Goal: Transaction & Acquisition: Purchase product/service

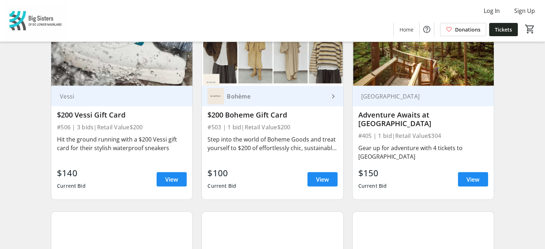
scroll to position [1515, 0]
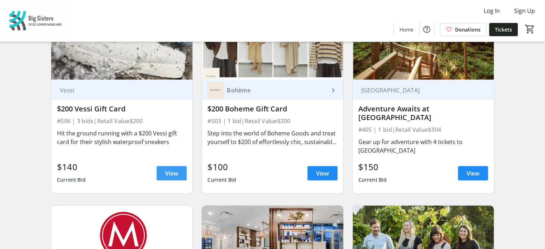
click at [169, 169] on span "View" at bounding box center [171, 173] width 13 height 9
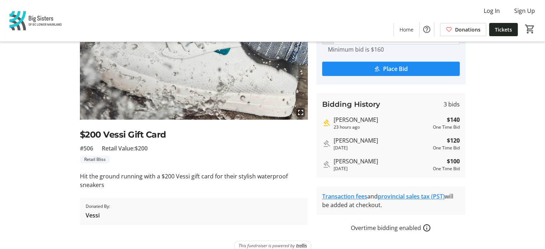
scroll to position [16, 0]
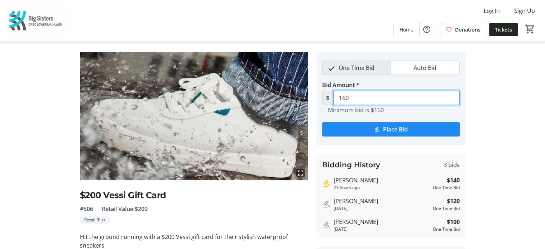
drag, startPoint x: 368, startPoint y: 100, endPoint x: 324, endPoint y: 100, distance: 44.8
click at [324, 100] on div "$ 160" at bounding box center [391, 98] width 138 height 14
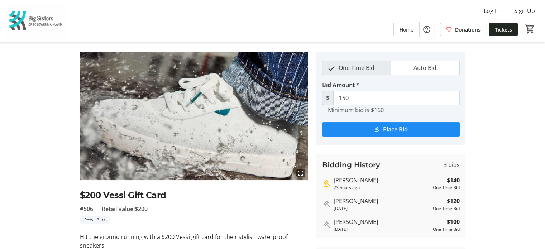
click at [484, 106] on div "fullscreen $200 Vessi Gift Card #506 Retail Value: $200 Retail Bliss Hit the gr…" at bounding box center [272, 172] width 473 height 241
drag, startPoint x: 368, startPoint y: 98, endPoint x: 338, endPoint y: 97, distance: 30.4
click at [338, 97] on input "150" at bounding box center [396, 98] width 126 height 14
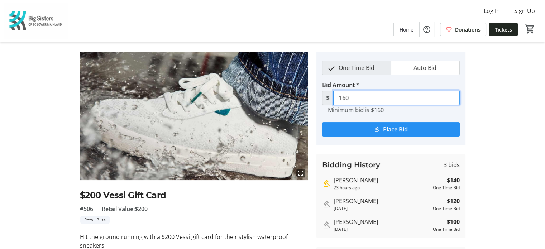
type input "160"
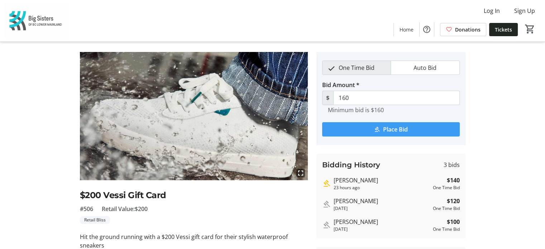
click at [400, 129] on span "Place Bid" at bounding box center [395, 129] width 25 height 9
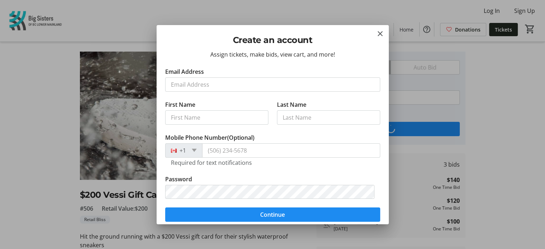
scroll to position [0, 0]
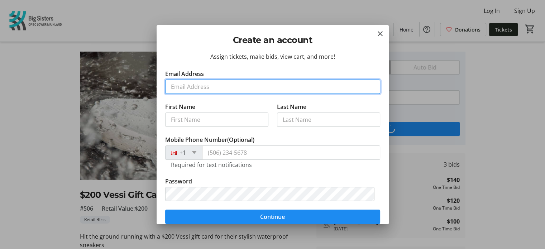
drag, startPoint x: 169, startPoint y: 86, endPoint x: 176, endPoint y: 86, distance: 7.2
click at [170, 86] on input "Email Address" at bounding box center [272, 86] width 215 height 14
type input "[EMAIL_ADDRESS][DOMAIN_NAME]"
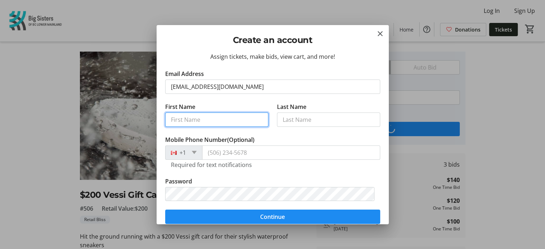
click at [191, 118] on input "First Name" at bounding box center [216, 119] width 103 height 14
type input "[PERSON_NAME]"
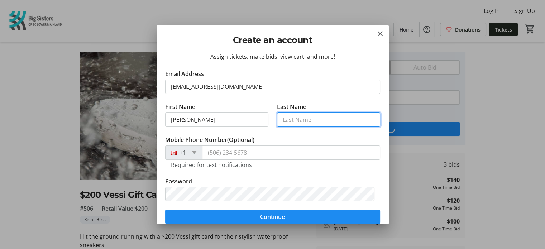
click at [294, 121] on input "Last Name" at bounding box center [328, 119] width 103 height 14
type input "[PERSON_NAME]"
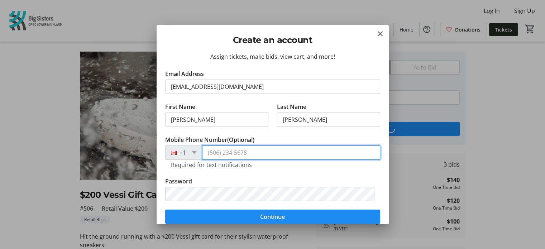
click at [225, 154] on input "Mobile Phone Number (Optional)" at bounding box center [291, 152] width 178 height 14
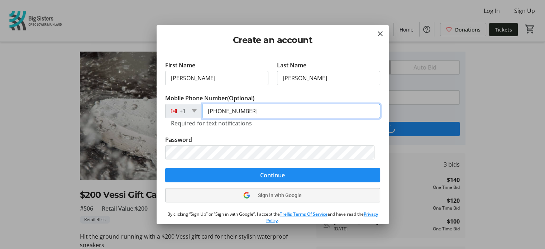
scroll to position [64, 0]
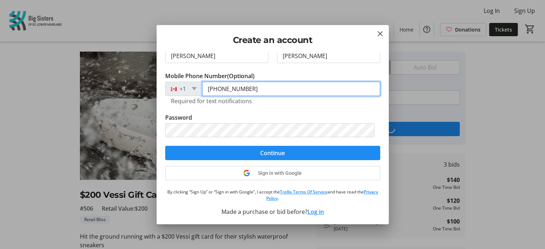
type input "[PHONE_NUMBER]"
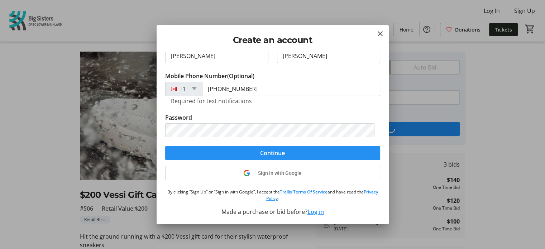
click at [220, 152] on span "submit" at bounding box center [272, 152] width 215 height 17
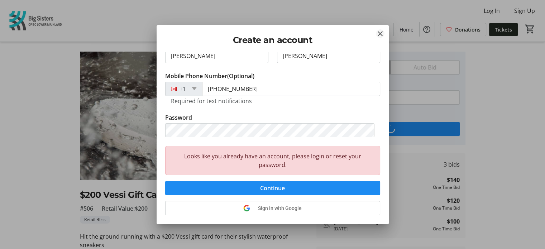
click at [380, 33] on mat-icon "Close" at bounding box center [380, 33] width 9 height 9
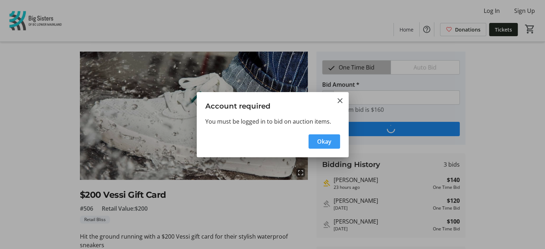
click at [325, 145] on span "Okay" at bounding box center [324, 141] width 14 height 9
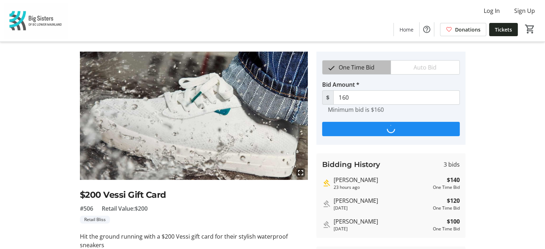
scroll to position [16, 0]
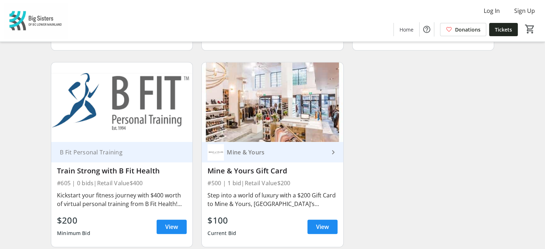
scroll to position [3271, 0]
